Goal: Task Accomplishment & Management: Use online tool/utility

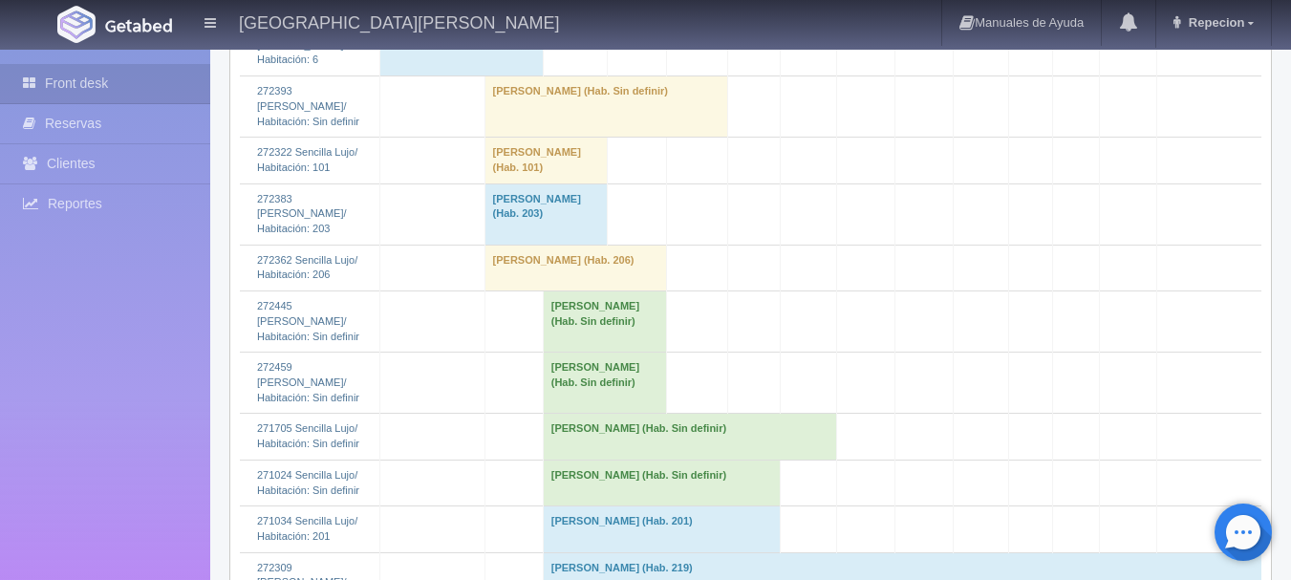
scroll to position [2102, 0]
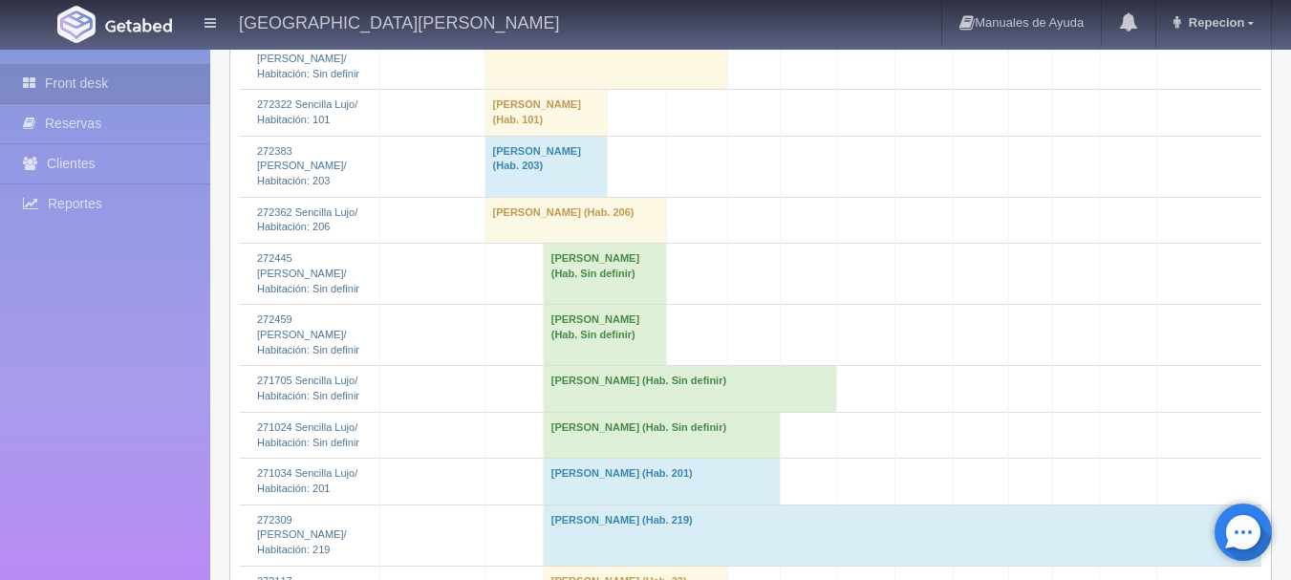
click at [571, 458] on td "[PERSON_NAME] (Hab. Sin definir)" at bounding box center [662, 435] width 238 height 46
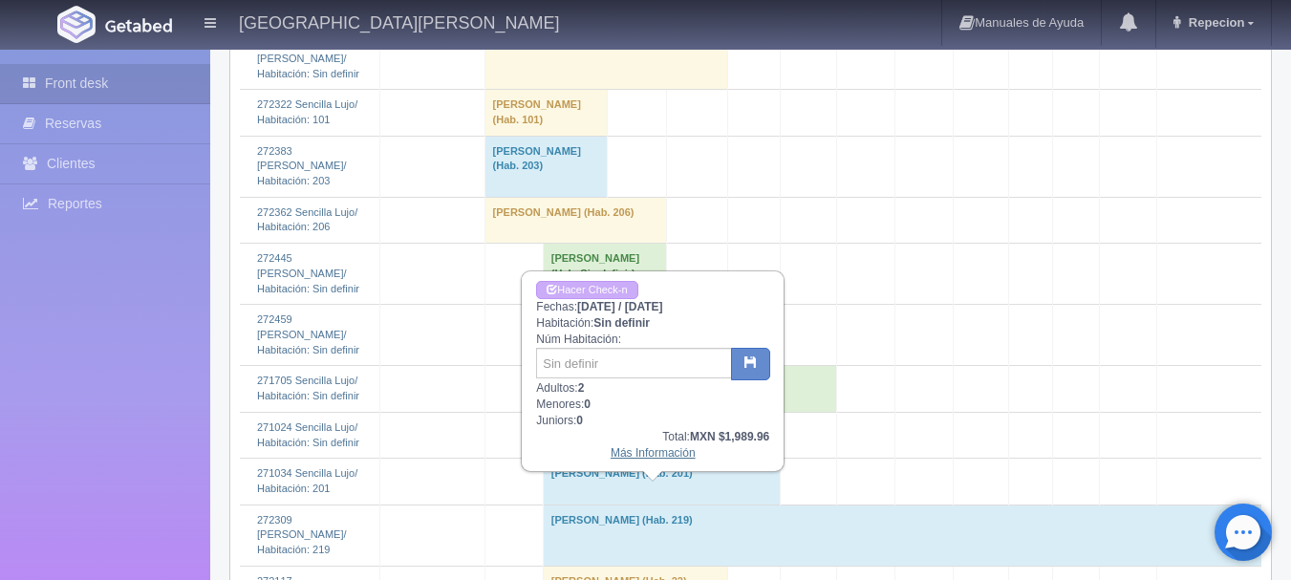
click at [634, 456] on link "Más Información" at bounding box center [652, 452] width 85 height 13
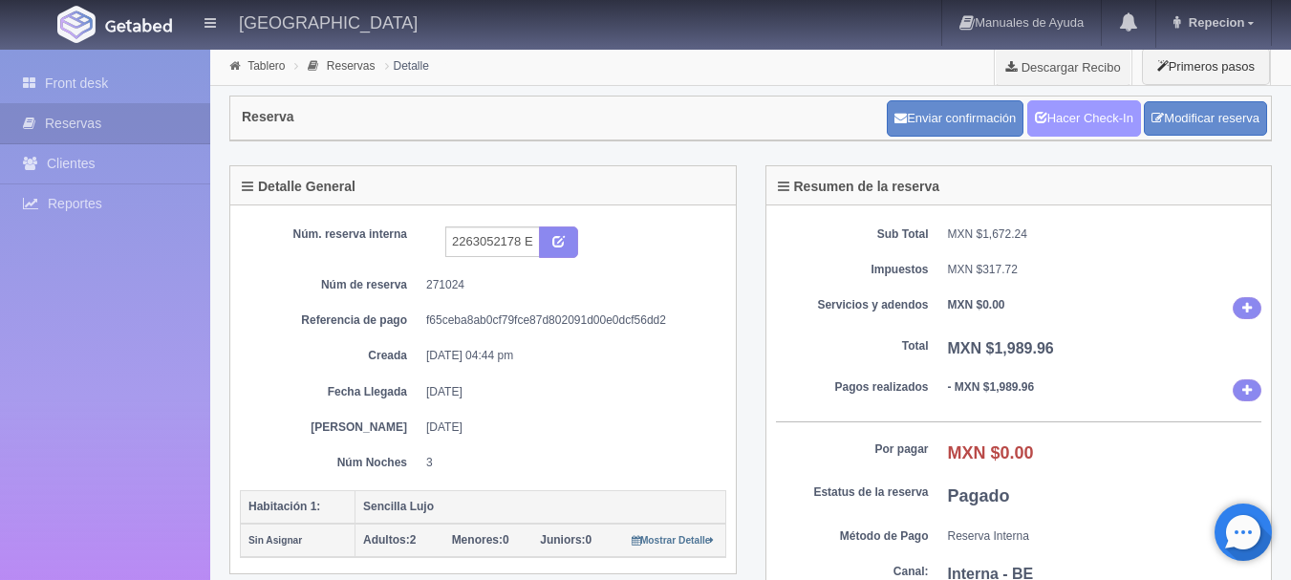
click at [1082, 124] on link "Hacer Check-In" at bounding box center [1084, 118] width 114 height 36
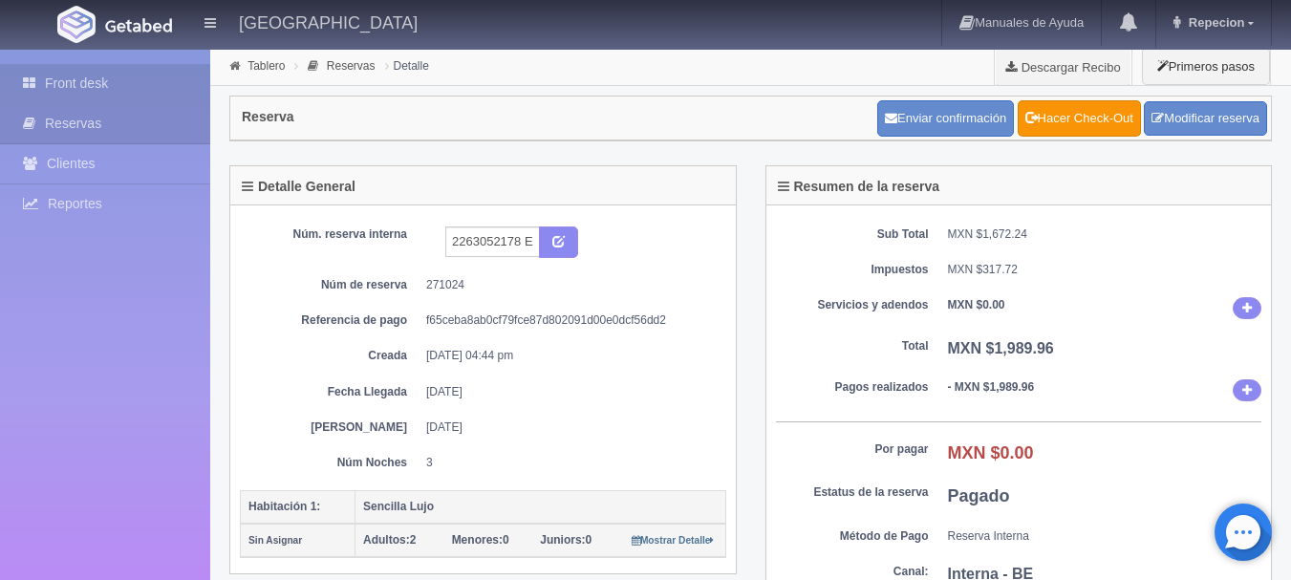
click at [101, 89] on link "Front desk" at bounding box center [105, 83] width 210 height 39
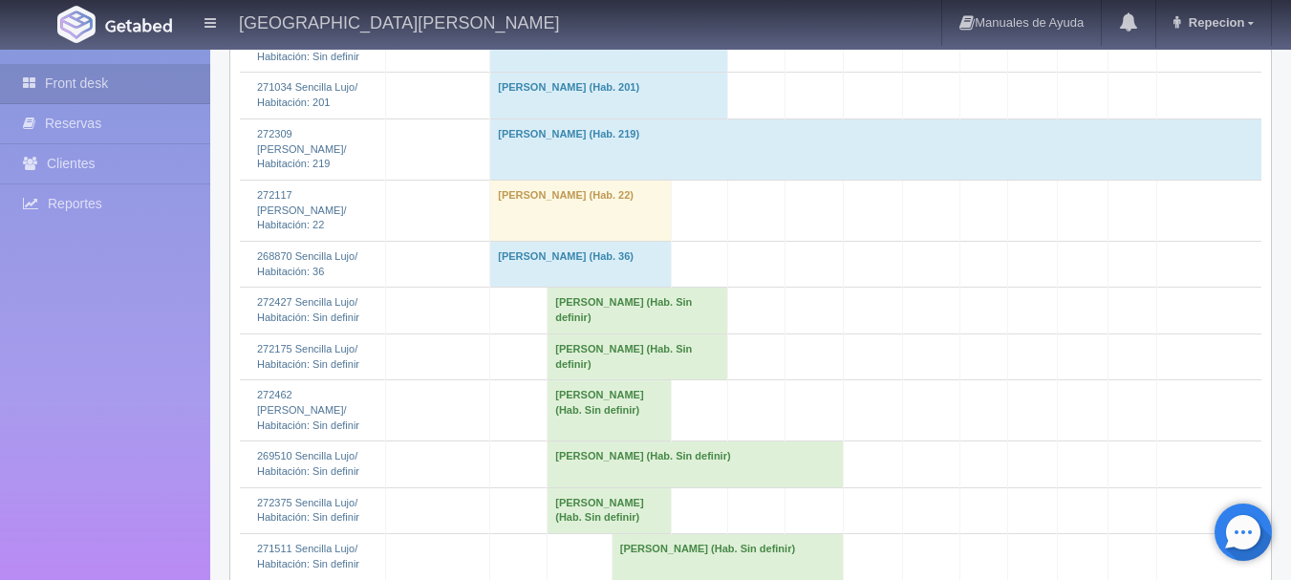
scroll to position [2484, 0]
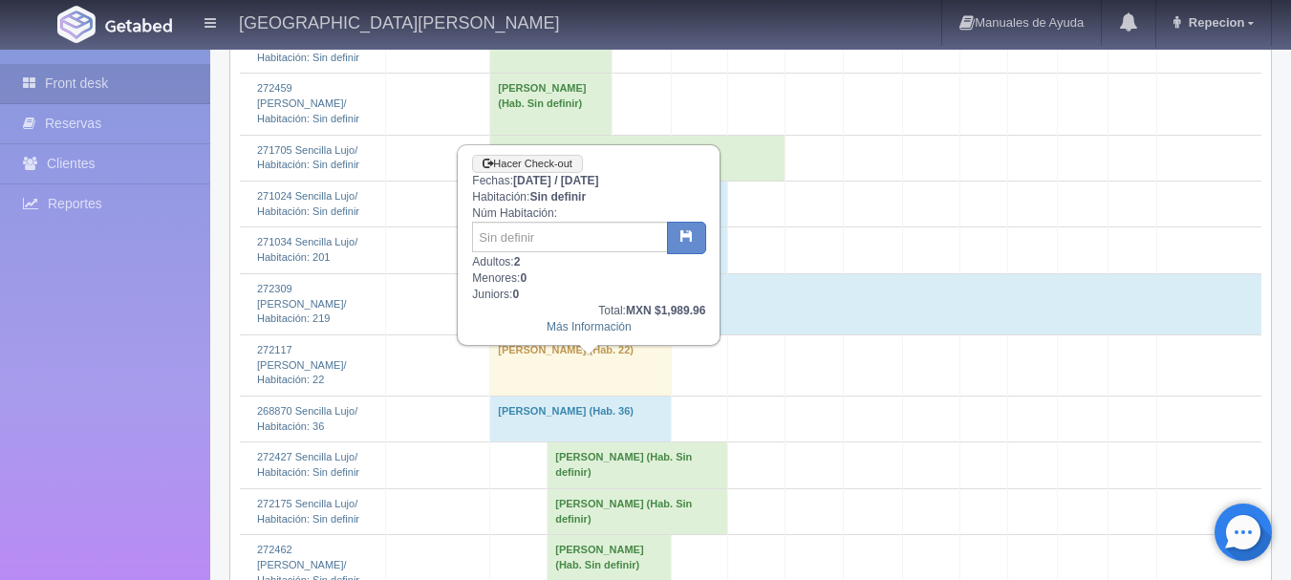
scroll to position [2197, 0]
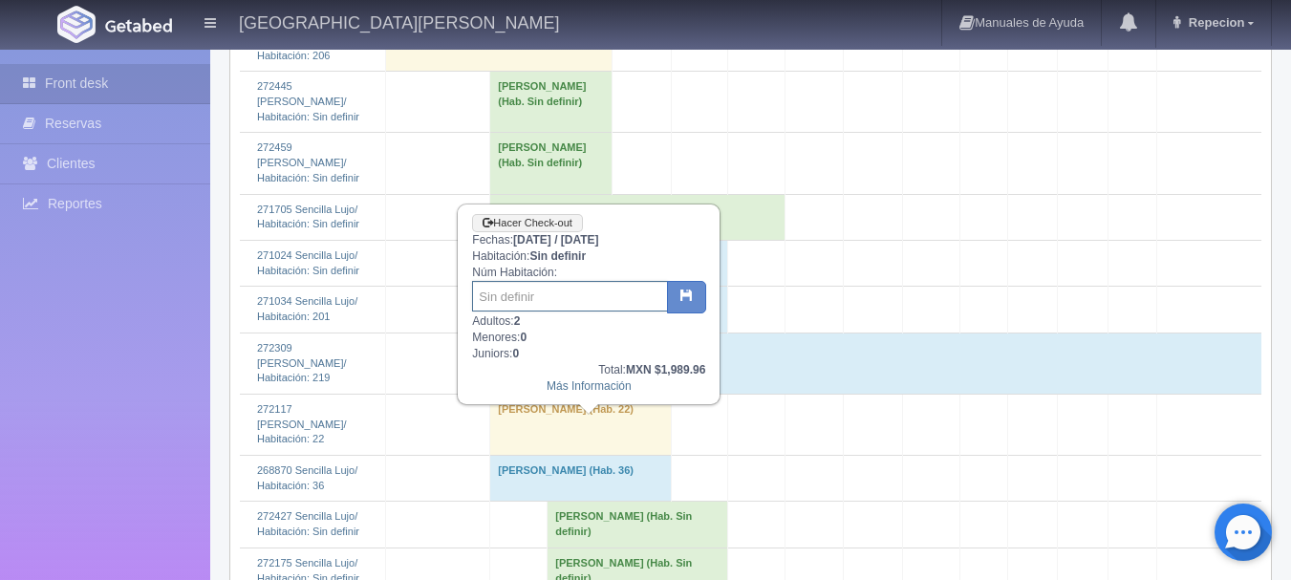
click at [547, 293] on input "text" at bounding box center [570, 296] width 196 height 31
type input "205"
click at [689, 285] on button "button" at bounding box center [686, 297] width 39 height 32
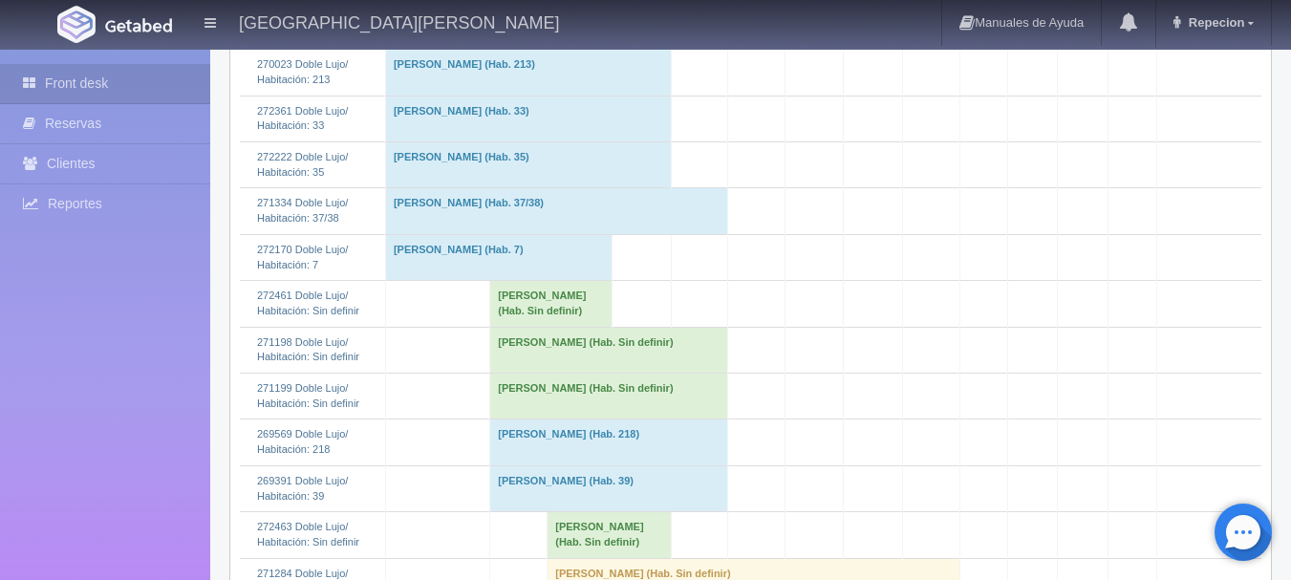
scroll to position [478, 0]
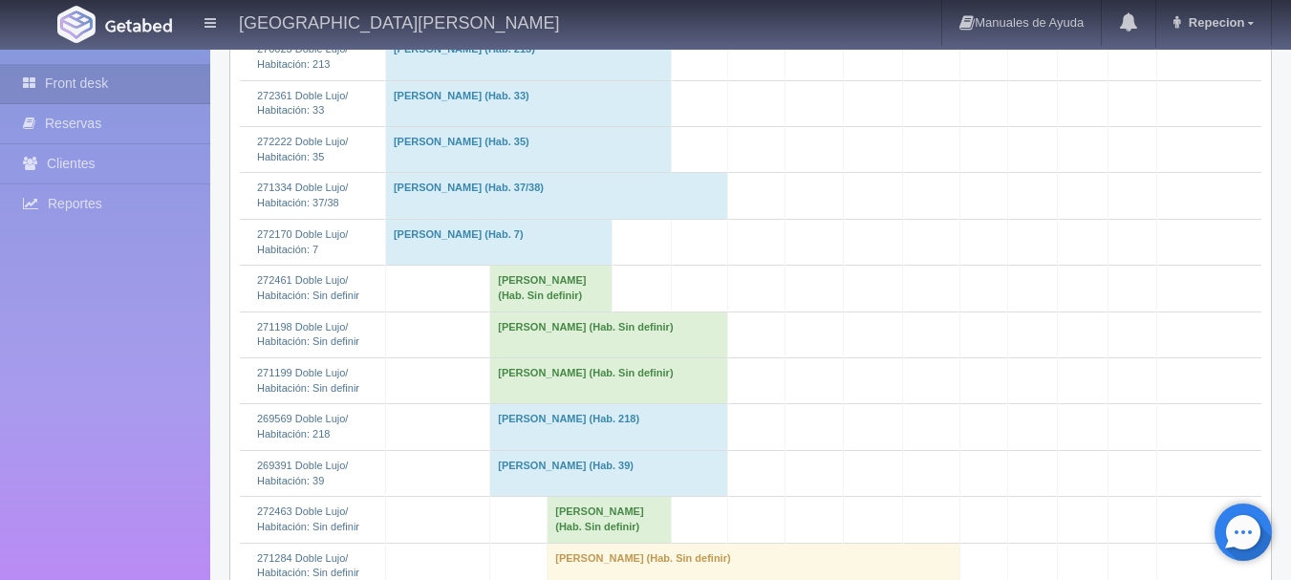
click at [552, 305] on td "[PERSON_NAME] (Hab. Sin definir)" at bounding box center [551, 289] width 122 height 46
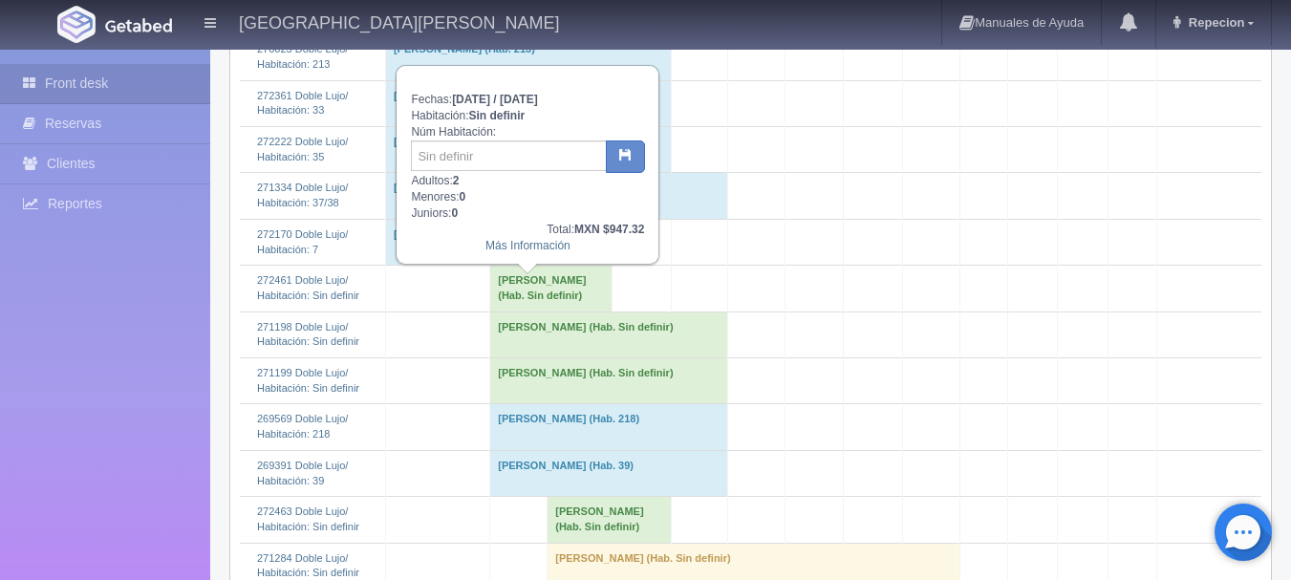
click at [552, 305] on td "[PERSON_NAME] (Hab. Sin definir)" at bounding box center [551, 289] width 122 height 46
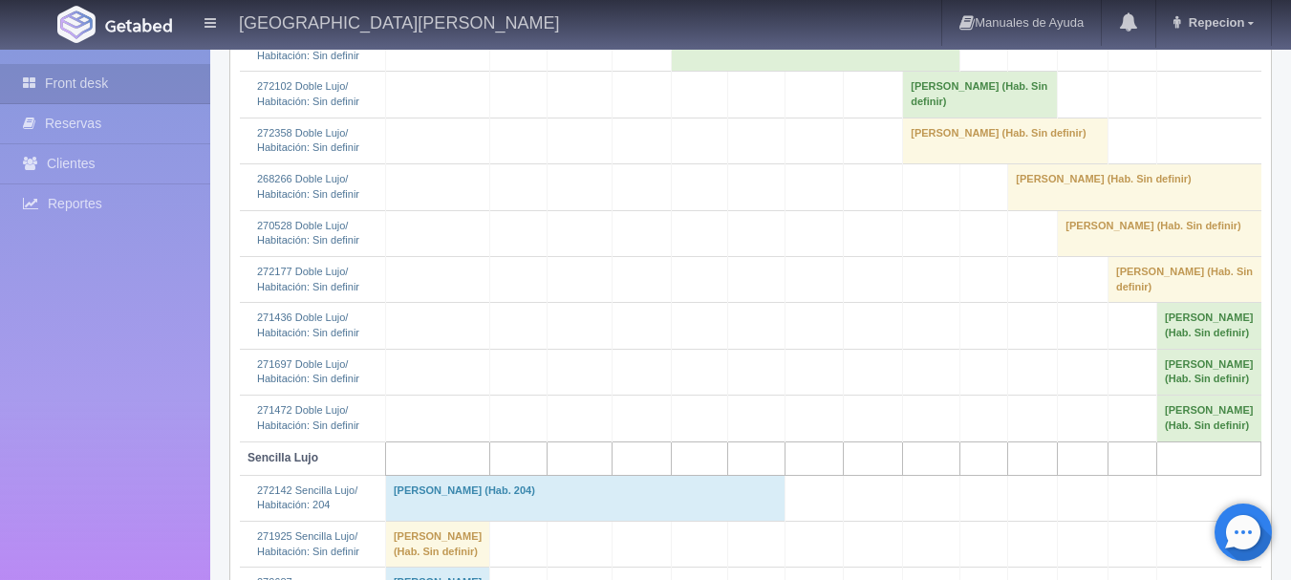
scroll to position [1146, 0]
